Goal: Transaction & Acquisition: Purchase product/service

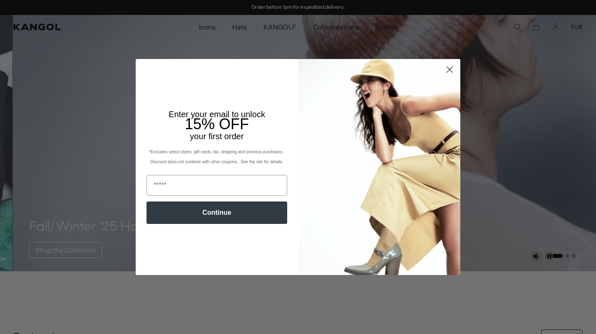
click at [443, 69] on circle "Close dialog" at bounding box center [450, 70] width 14 height 14
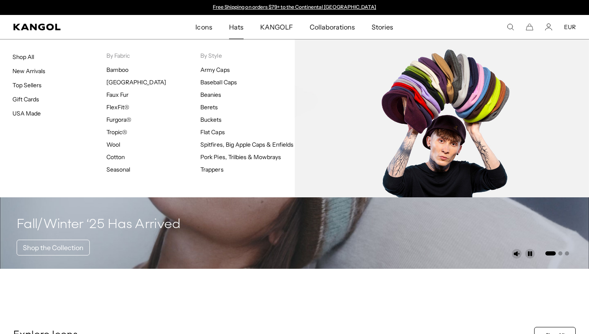
click at [212, 132] on link "Flat Caps" at bounding box center [212, 132] width 24 height 7
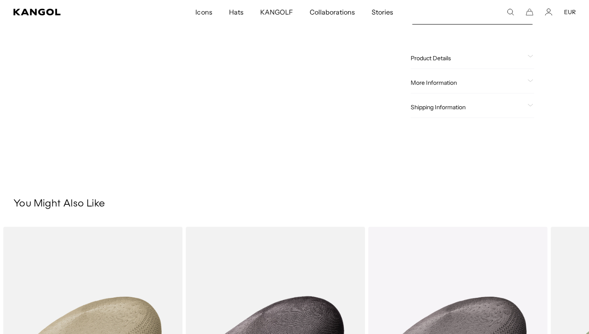
scroll to position [197, 0]
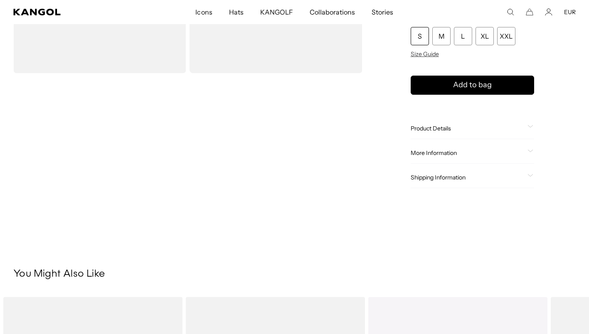
click at [426, 122] on div "Product Details The Tropic ™ 507 Ventair is a modern & sleek cap shape with cur…" at bounding box center [473, 128] width 124 height 21
click at [427, 126] on span "Product Details" at bounding box center [468, 128] width 114 height 7
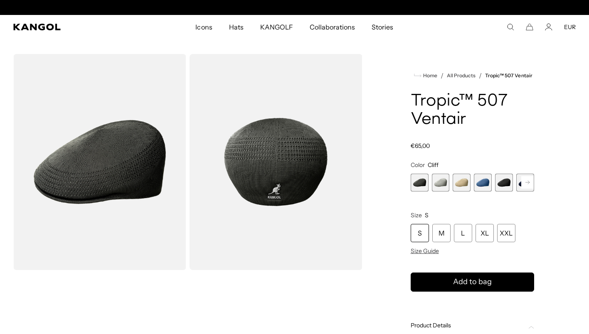
scroll to position [0, 0]
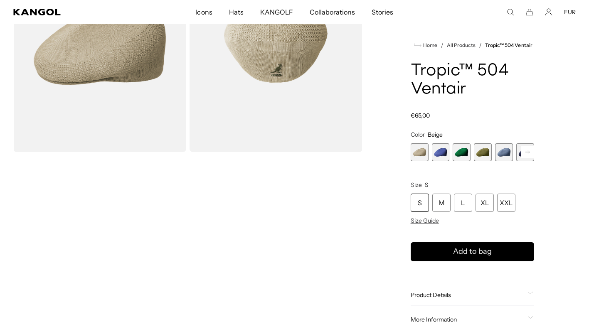
scroll to position [119, 0]
click at [429, 297] on span "Product Details" at bounding box center [468, 294] width 114 height 7
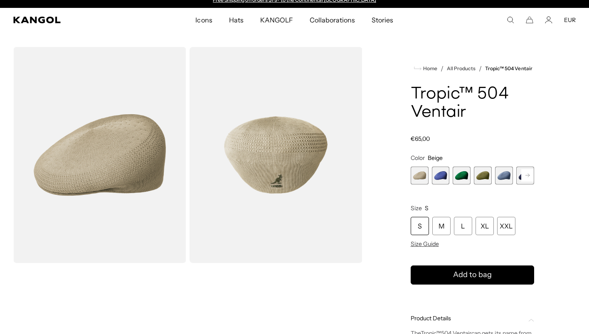
scroll to position [7, 0]
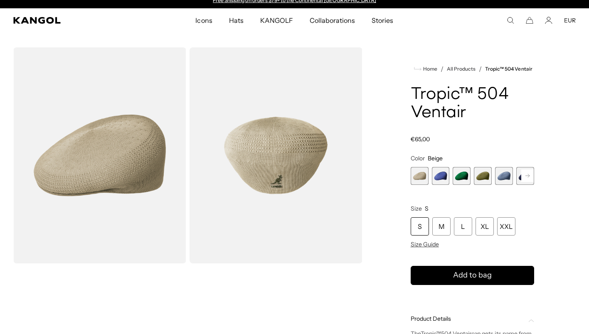
click at [527, 169] on span "6 of 22" at bounding box center [526, 176] width 18 height 18
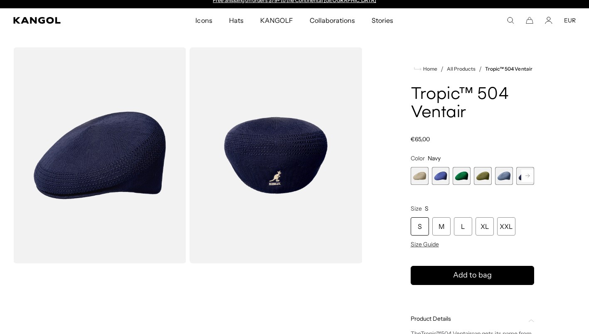
click at [528, 174] on rect at bounding box center [528, 176] width 12 height 12
click at [507, 178] on span "6 of 22" at bounding box center [504, 176] width 18 height 18
click at [523, 175] on rect at bounding box center [528, 176] width 12 height 12
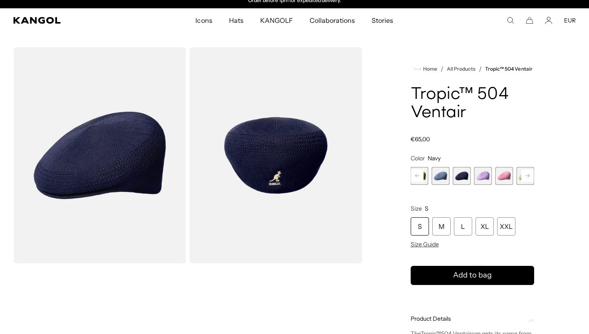
click at [523, 175] on rect at bounding box center [528, 176] width 12 height 12
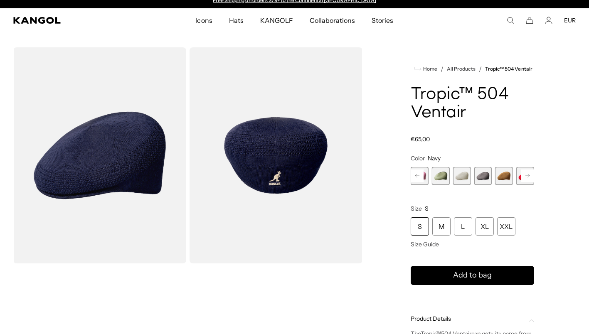
click at [523, 175] on rect at bounding box center [528, 176] width 12 height 12
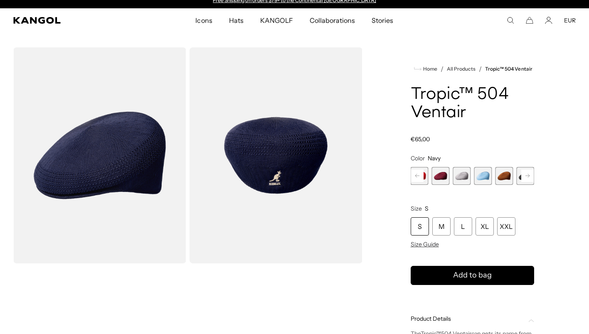
click at [523, 175] on rect at bounding box center [528, 176] width 12 height 12
click at [481, 183] on span "18 of 22" at bounding box center [483, 176] width 18 height 18
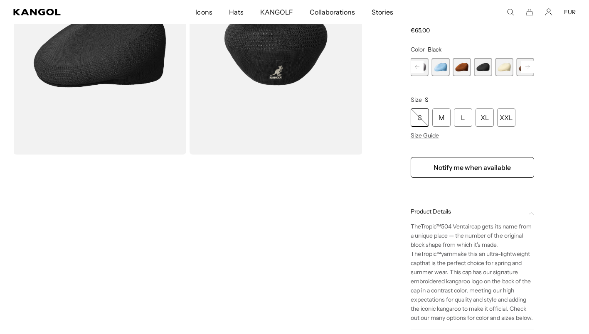
scroll to position [0, 171]
